Goal: Find contact information: Find contact information

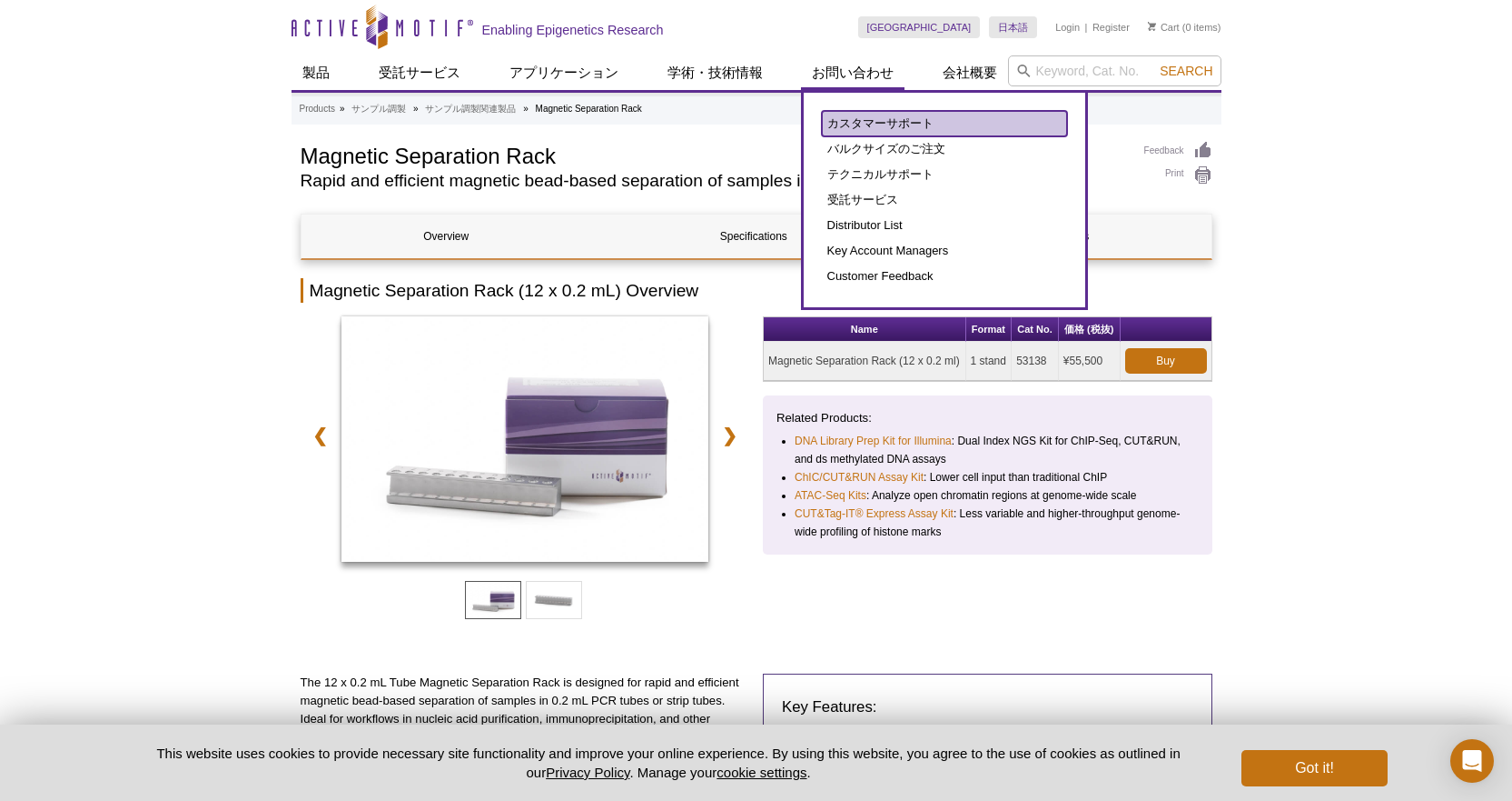
click at [875, 125] on link "カスタマーサポート" at bounding box center [944, 123] width 245 height 25
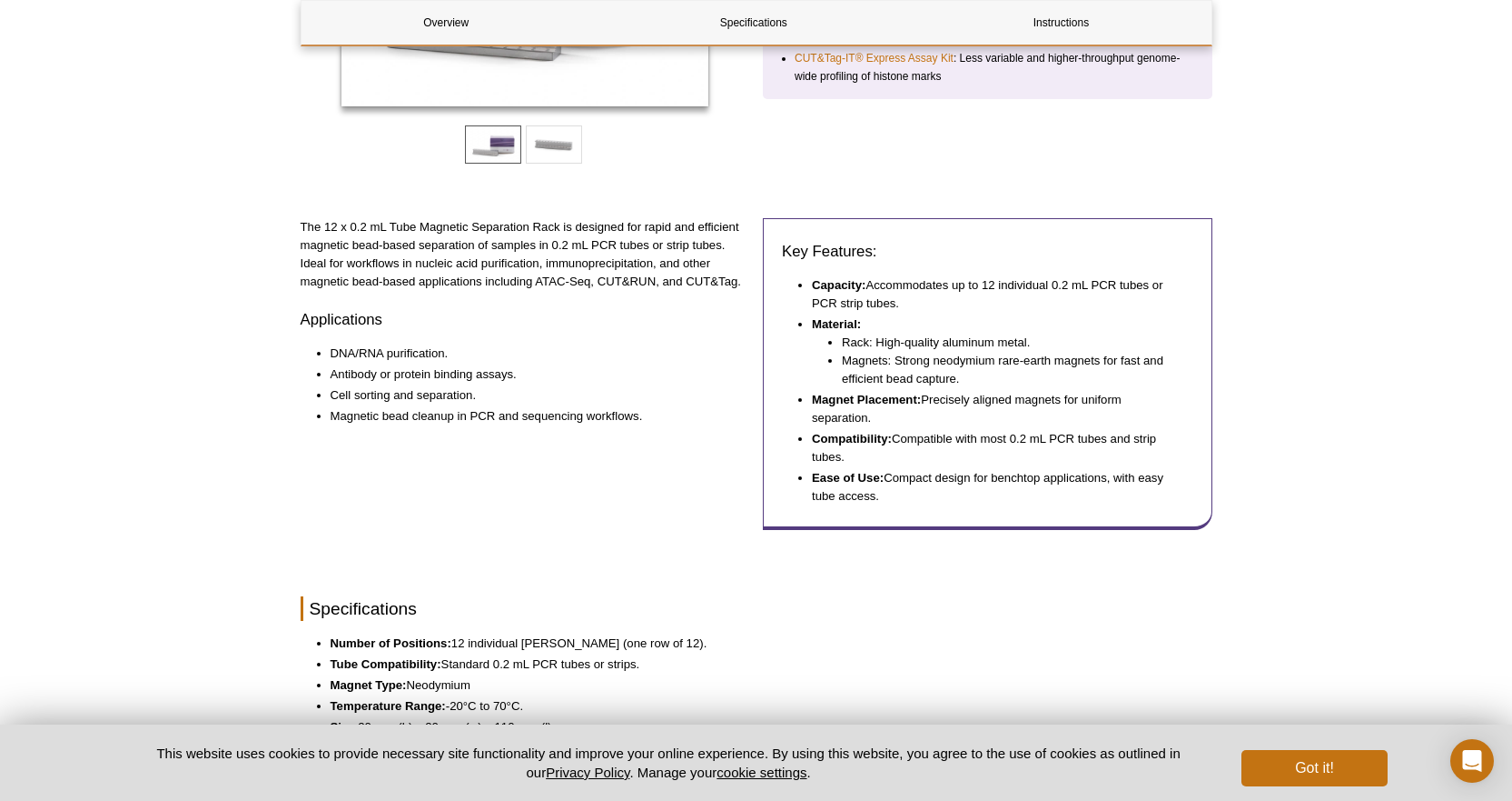
scroll to position [951, 0]
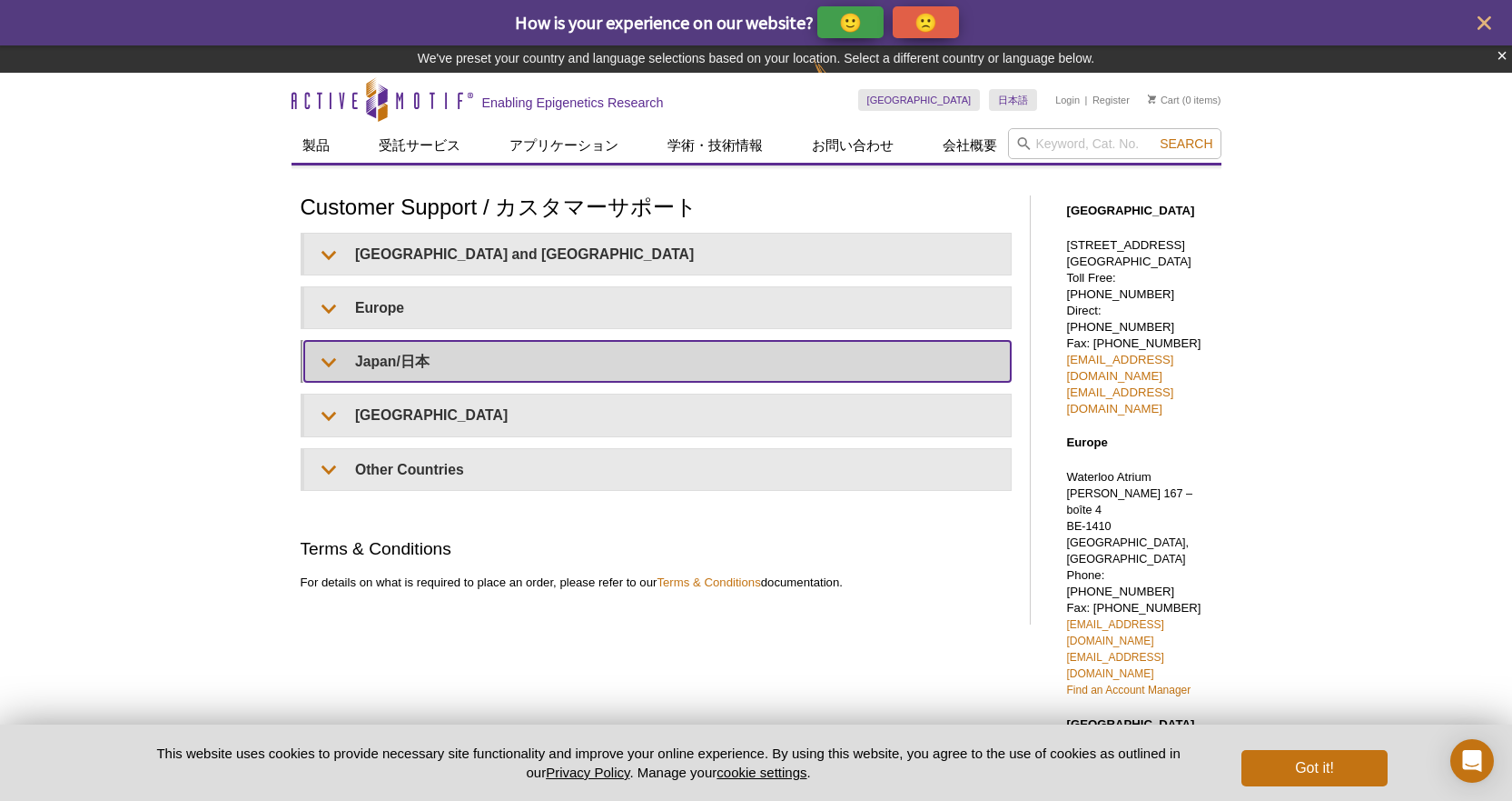
click at [384, 358] on summary "Japan/日本" at bounding box center [657, 361] width 706 height 41
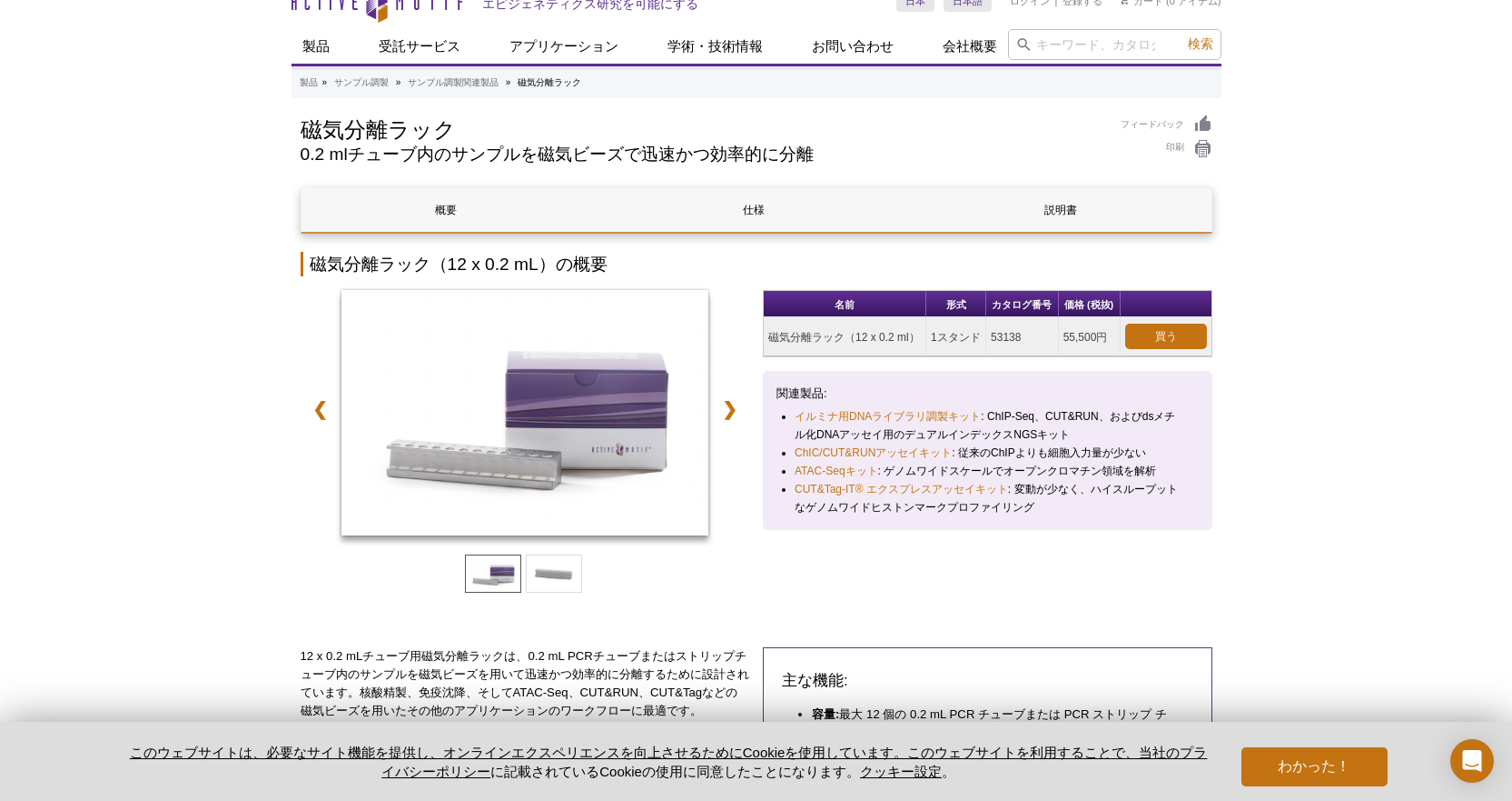
scroll to position [15, 0]
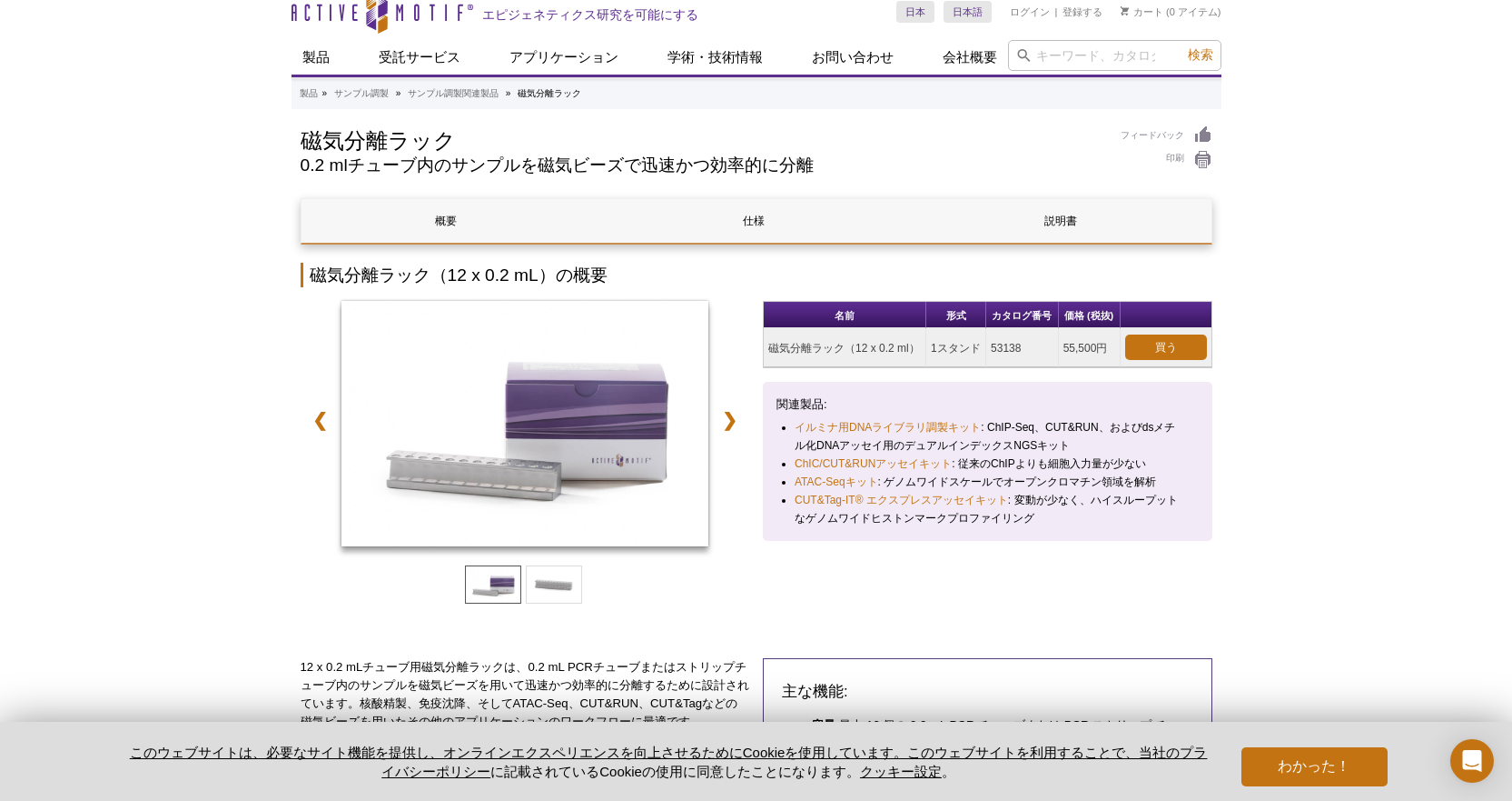
drag, startPoint x: 313, startPoint y: 277, endPoint x: 367, endPoint y: 275, distance: 54.0
click at [337, 276] on font "磁気分離ラック（12 x 0.2 mL）の概要" at bounding box center [459, 275] width 298 height 19
drag, startPoint x: 397, startPoint y: 273, endPoint x: 408, endPoint y: 273, distance: 11.0
click at [403, 273] on font "磁気分離ラック（12 x 0.2 mL）の概要" at bounding box center [459, 275] width 298 height 19
drag, startPoint x: 433, startPoint y: 271, endPoint x: 314, endPoint y: 272, distance: 119.0
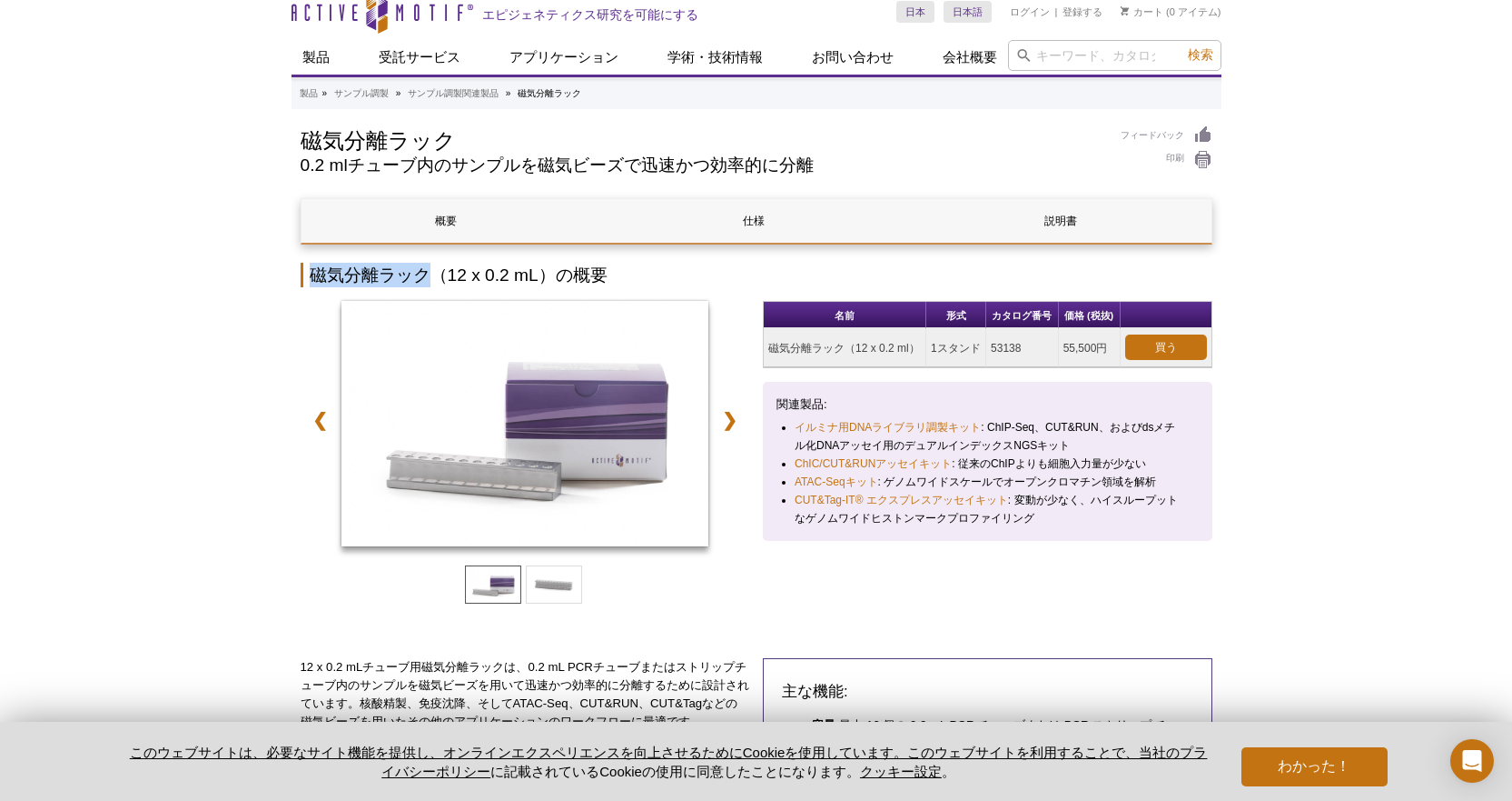
click at [314, 272] on font "磁気分離ラック（12 x 0.2 mL）の概要" at bounding box center [459, 275] width 298 height 19
copy font "磁気分離ラック"
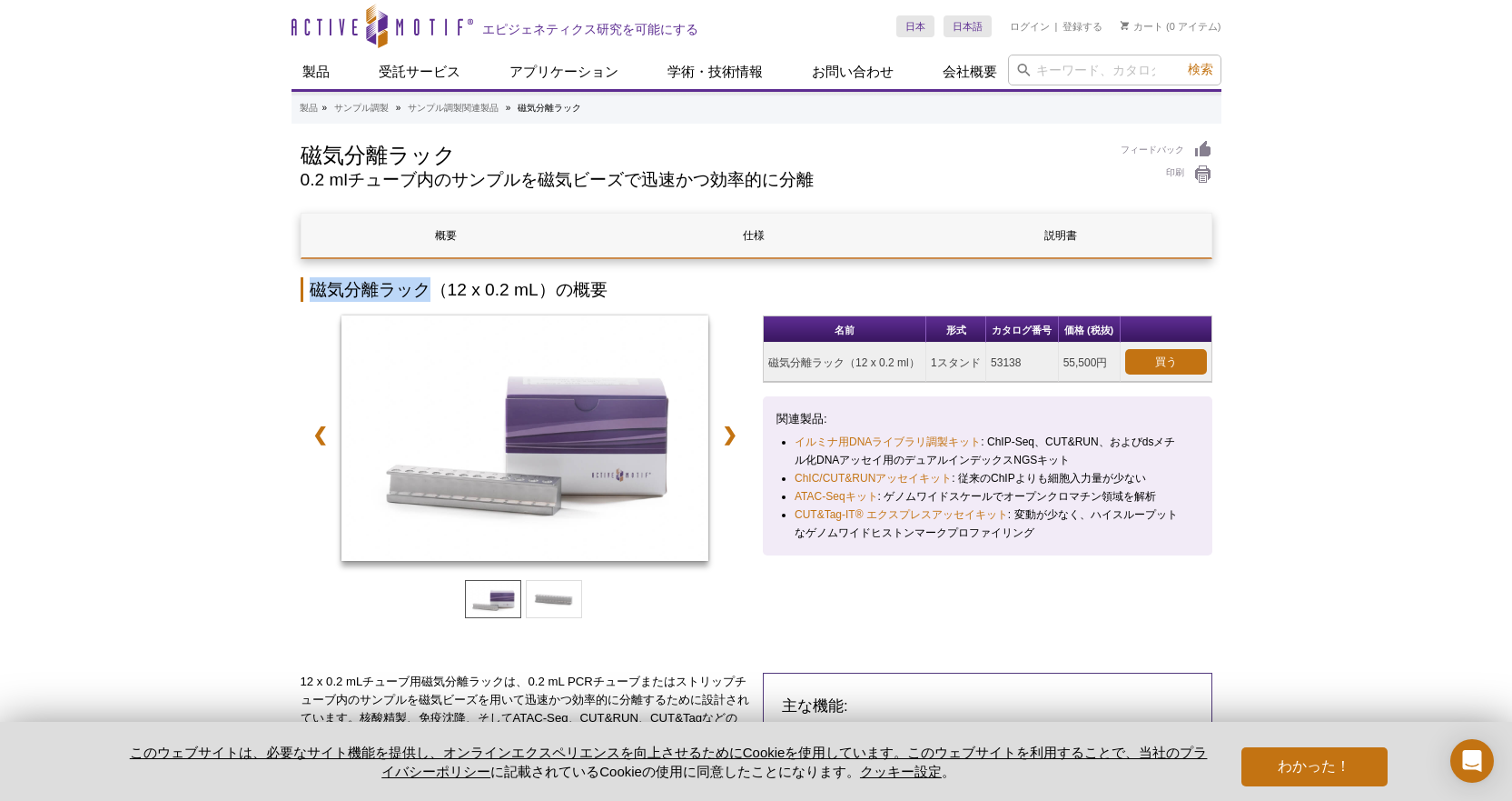
scroll to position [0, 0]
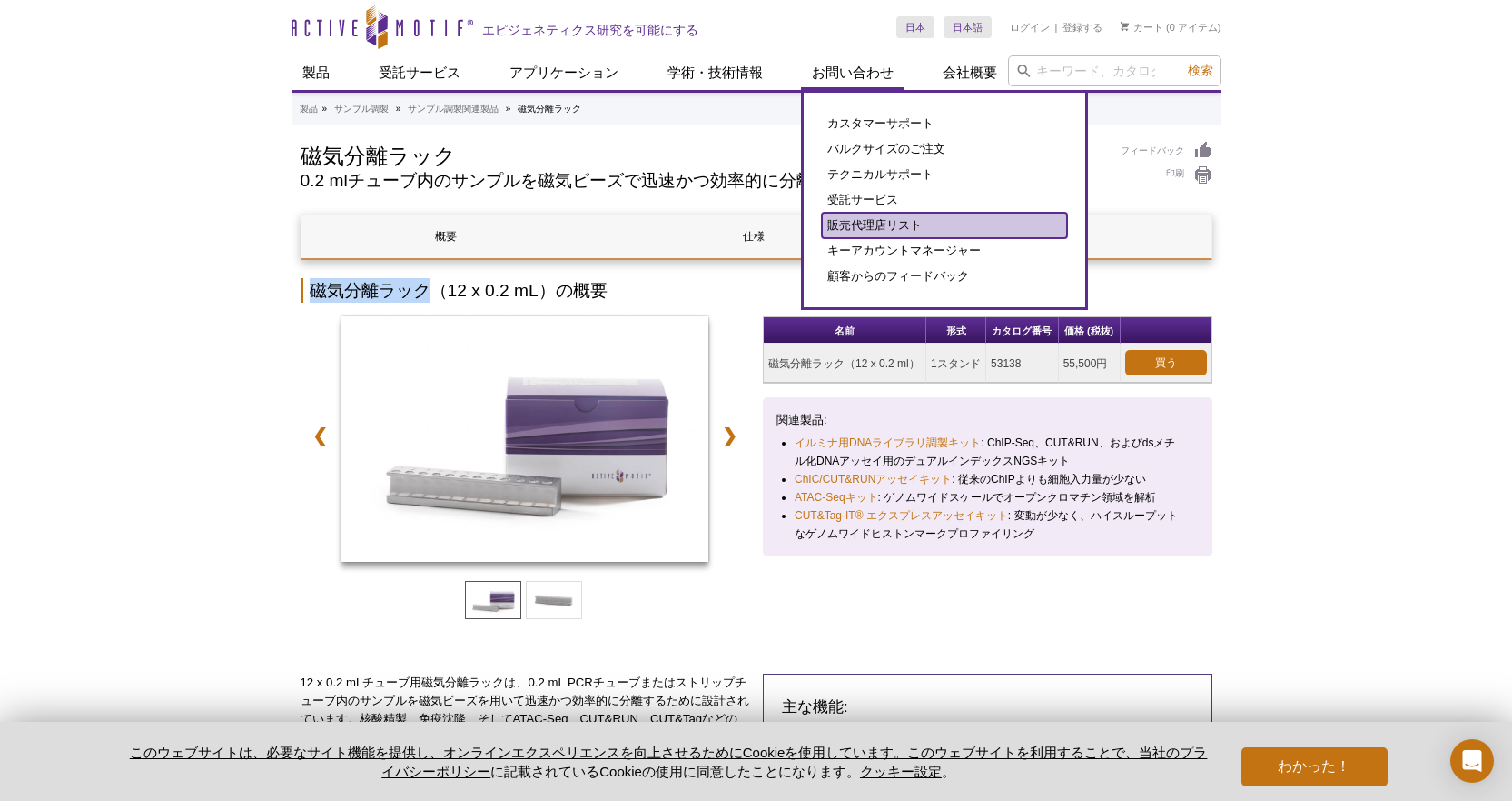
click at [831, 226] on font "販売代理店リスト" at bounding box center [875, 225] width 94 height 13
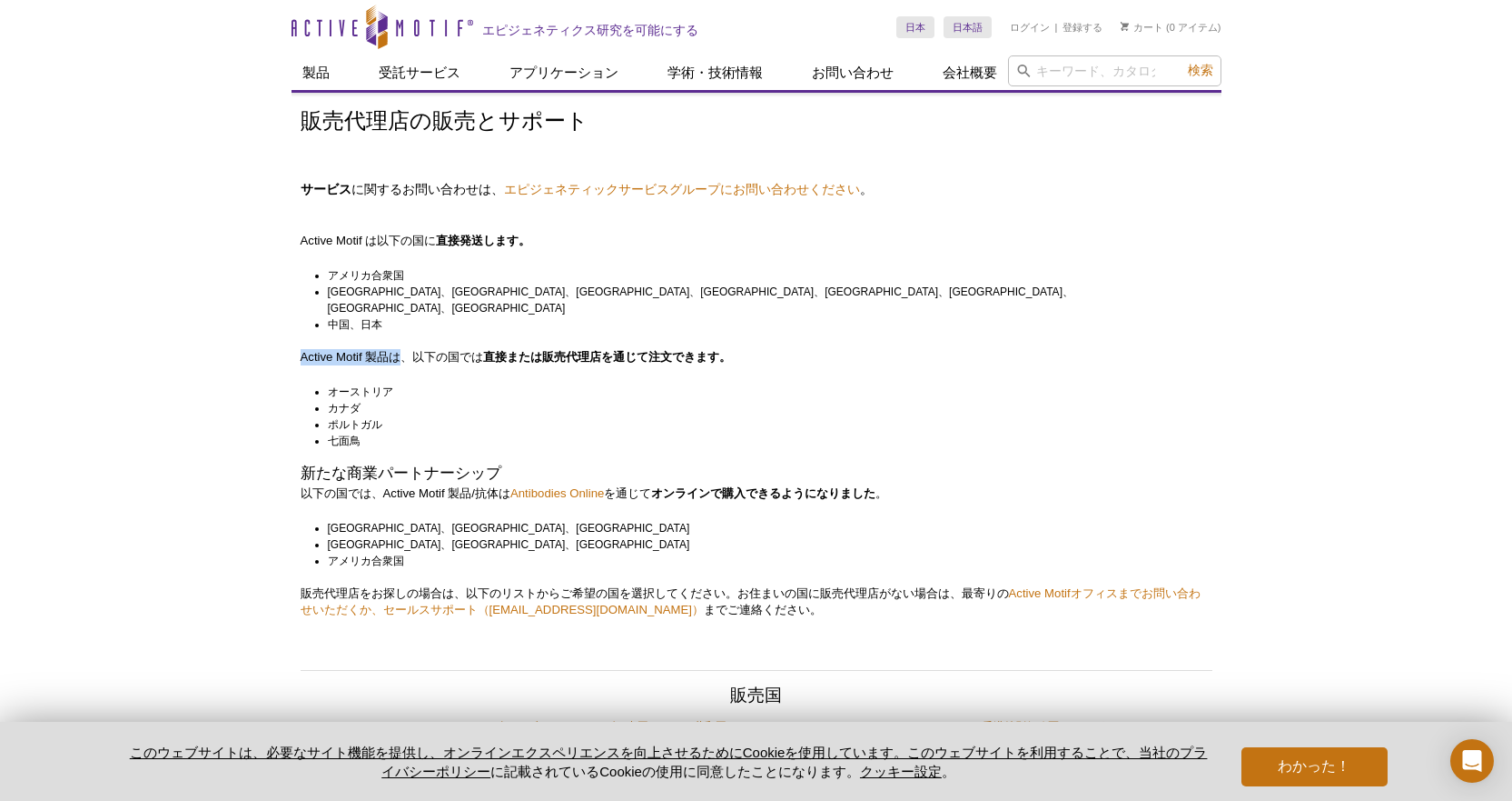
drag, startPoint x: 396, startPoint y: 305, endPoint x: 399, endPoint y: 316, distance: 11.4
click at [401, 316] on li "中国、日本" at bounding box center [761, 324] width 868 height 16
drag, startPoint x: 401, startPoint y: 304, endPoint x: 402, endPoint y: 314, distance: 10.0
click at [402, 316] on li "中国、日本" at bounding box center [761, 324] width 868 height 16
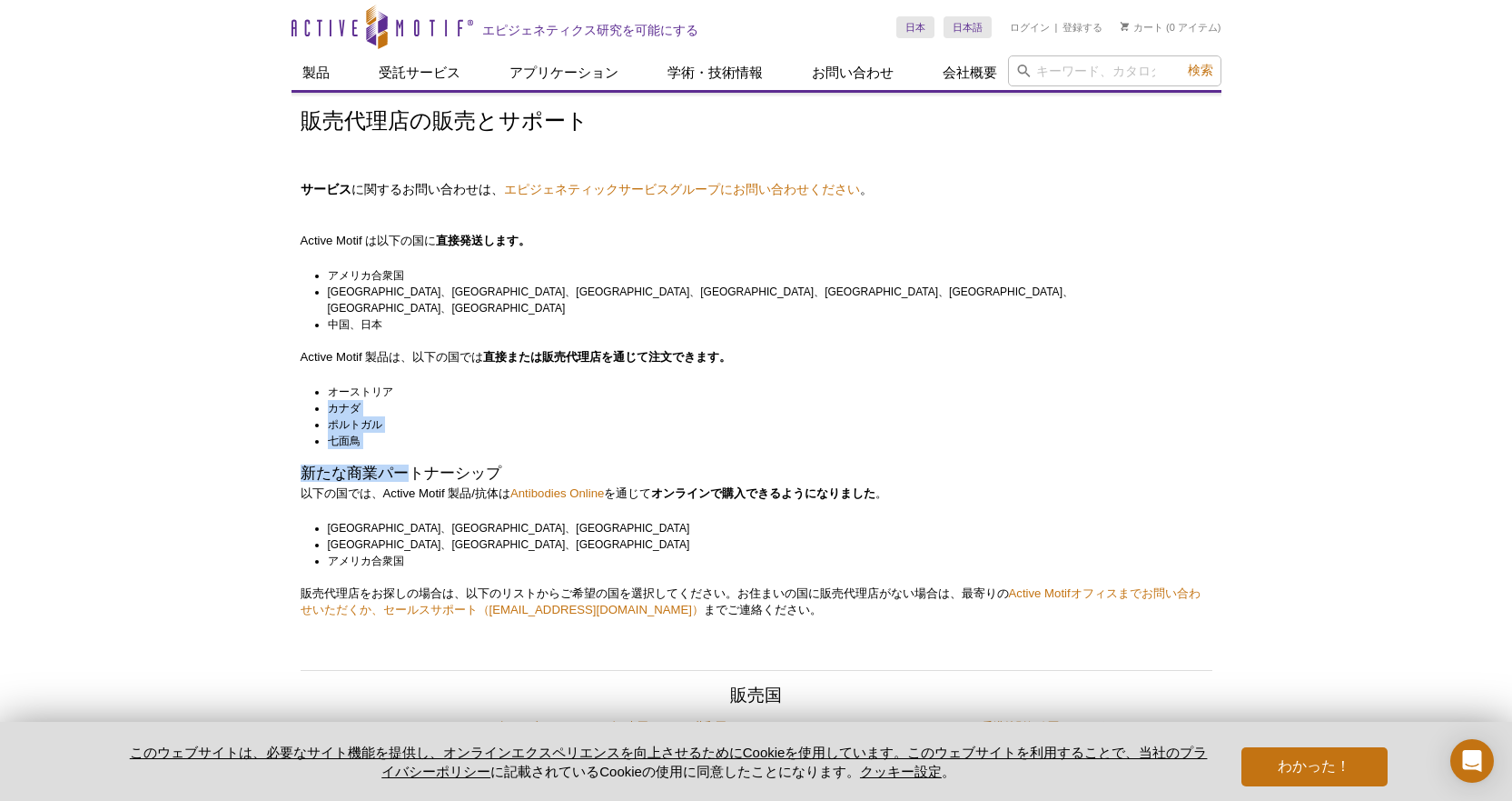
drag, startPoint x: 404, startPoint y: 372, endPoint x: 410, endPoint y: 433, distance: 61.3
click at [508, 433] on li "七面鳥" at bounding box center [761, 440] width 868 height 16
